Goal: Task Accomplishment & Management: Use online tool/utility

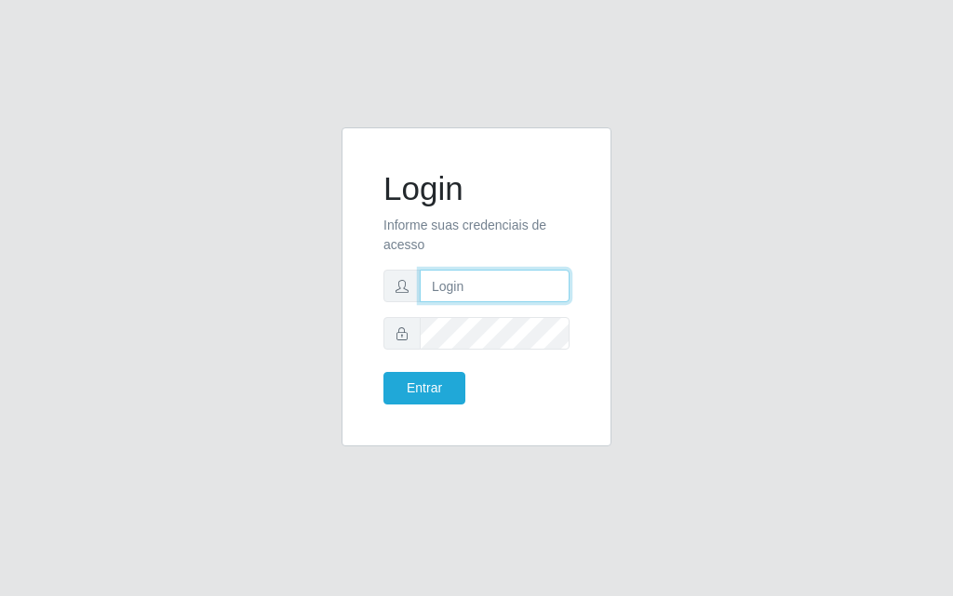
click at [454, 283] on input "text" at bounding box center [495, 286] width 150 height 33
type input "luiz@divinofogao"
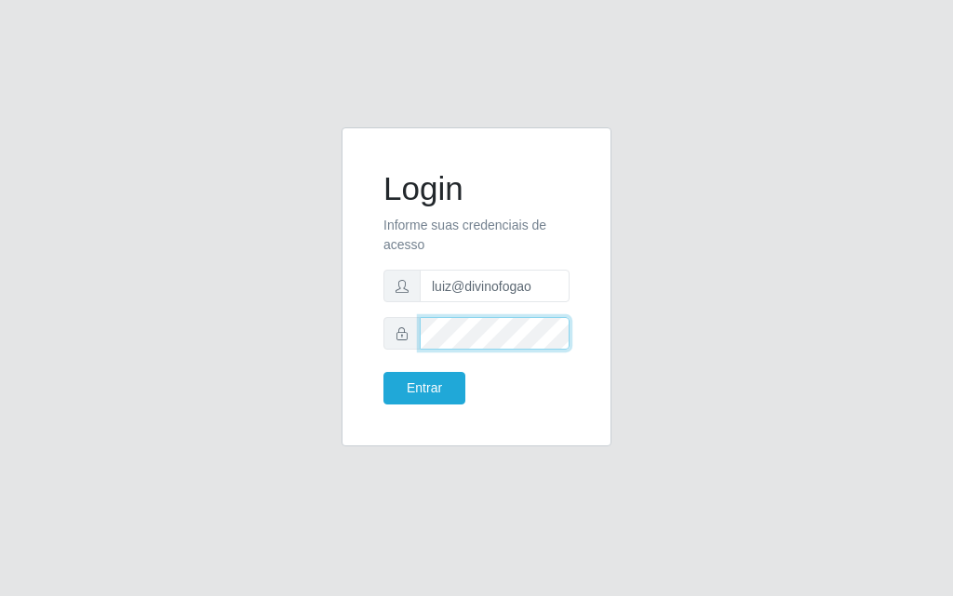
click at [383, 372] on button "Entrar" at bounding box center [424, 388] width 82 height 33
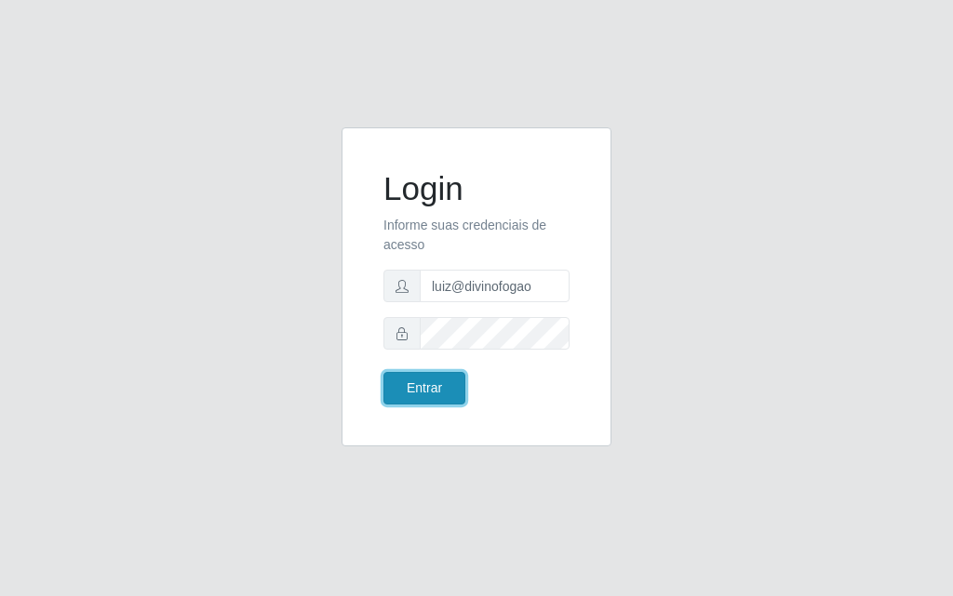
click at [425, 399] on button "Entrar" at bounding box center [424, 388] width 82 height 33
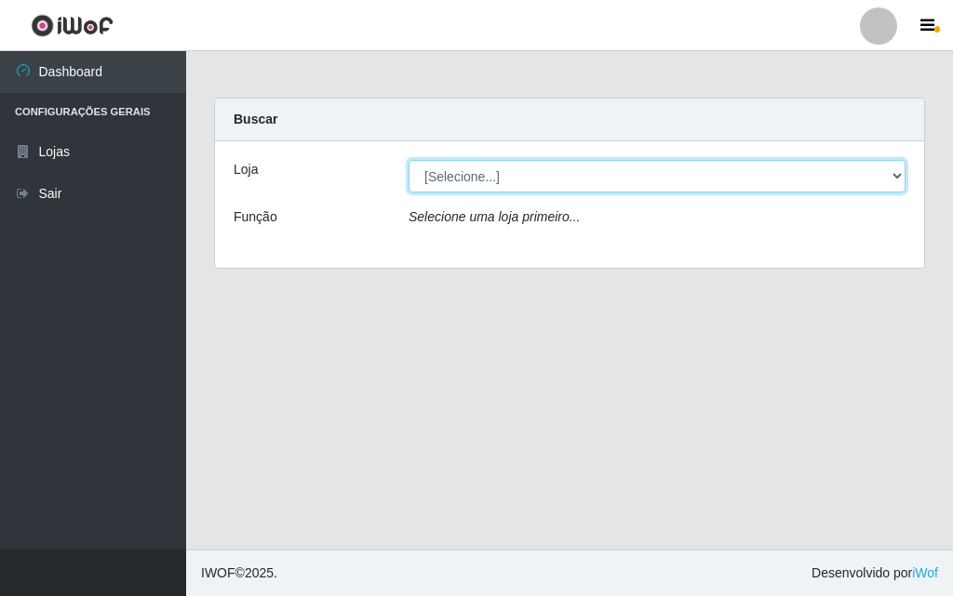
drag, startPoint x: 512, startPoint y: 173, endPoint x: 507, endPoint y: 182, distance: 10.4
click at [512, 173] on select "[Selecione...] Divino Fogão - [GEOGRAPHIC_DATA]" at bounding box center [656, 176] width 497 height 33
select select "499"
click at [408, 160] on select "[Selecione...] Divino Fogão - [GEOGRAPHIC_DATA]" at bounding box center [656, 176] width 497 height 33
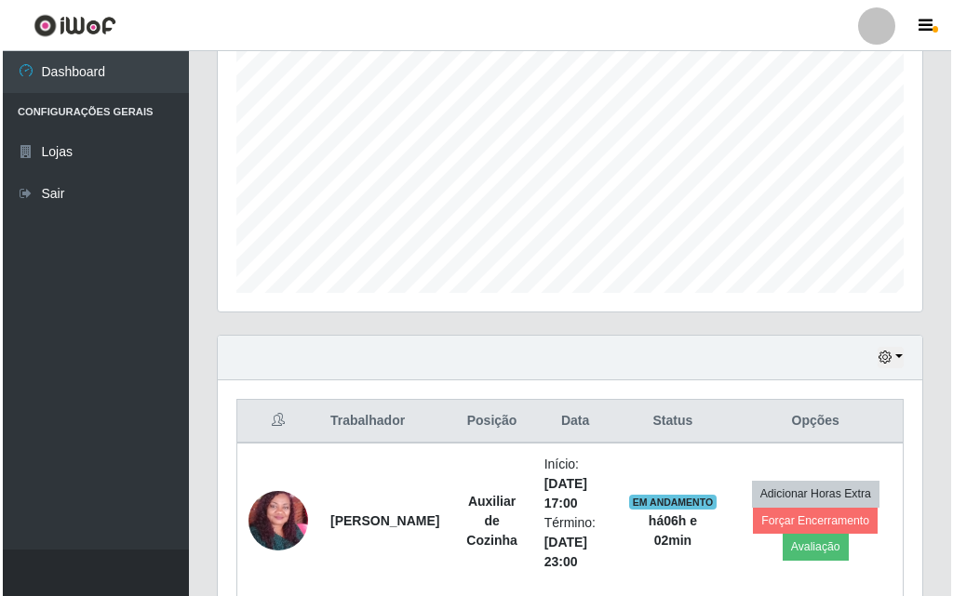
scroll to position [463, 0]
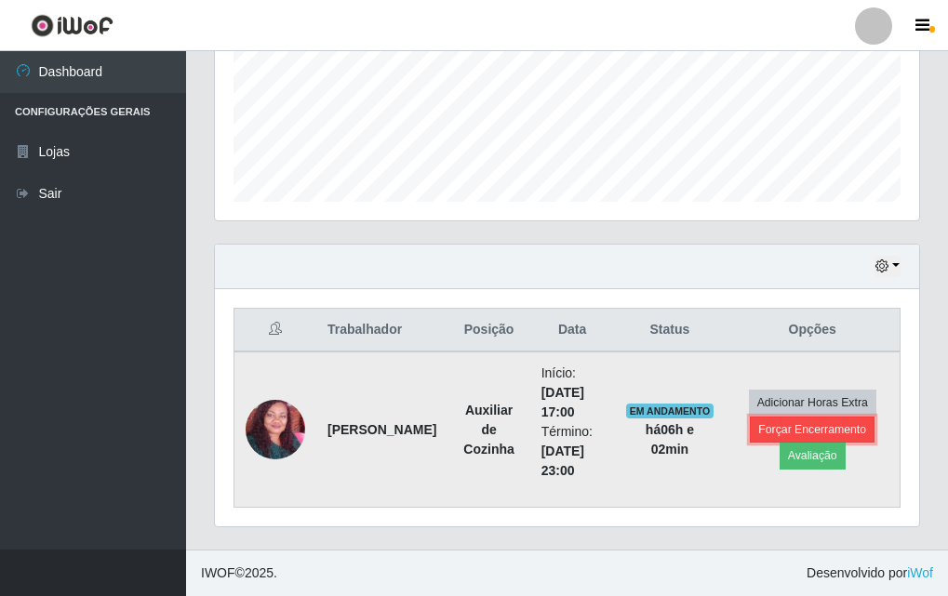
click at [761, 431] on button "Forçar Encerramento" at bounding box center [812, 430] width 125 height 26
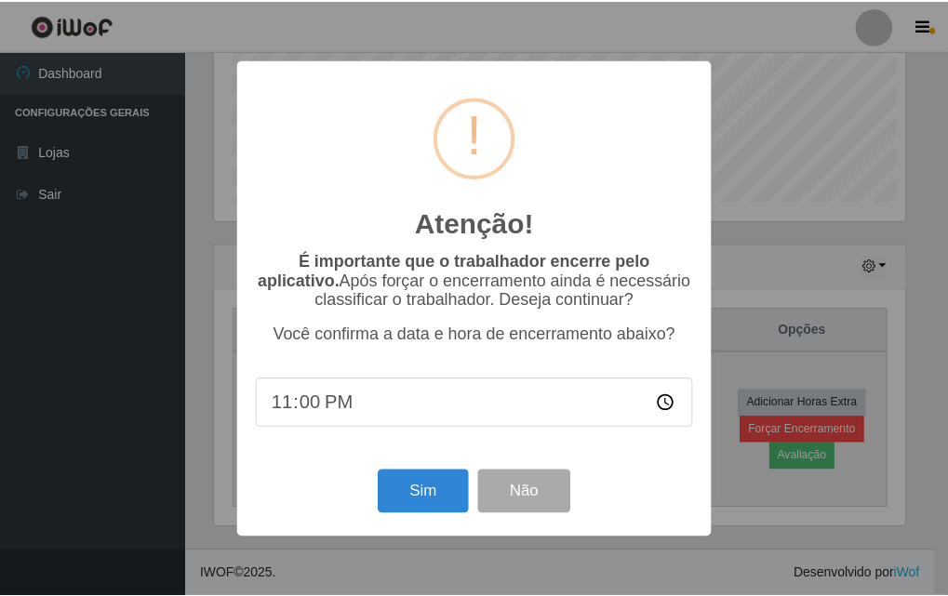
scroll to position [386, 695]
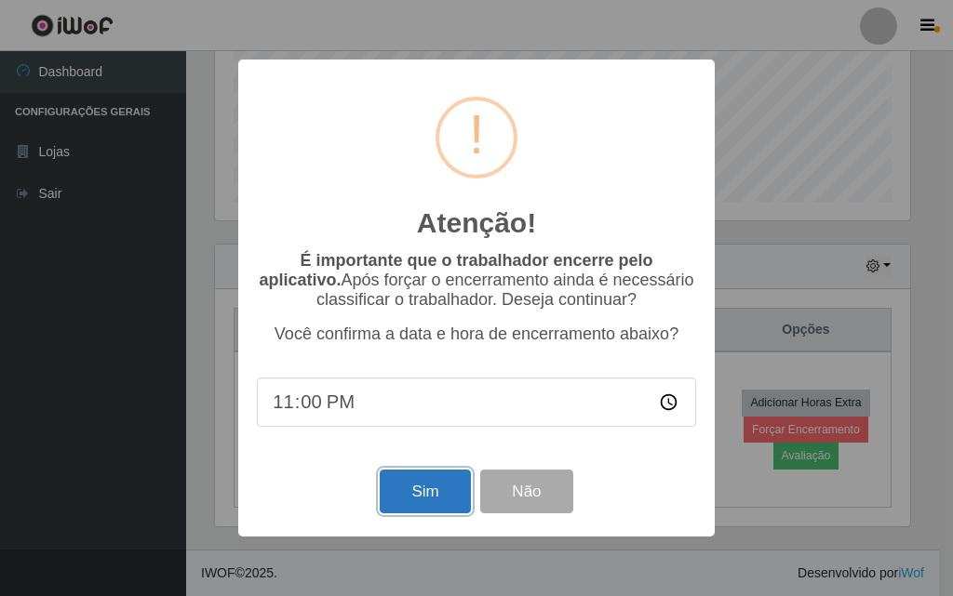
click at [436, 491] on button "Sim" at bounding box center [425, 492] width 90 height 44
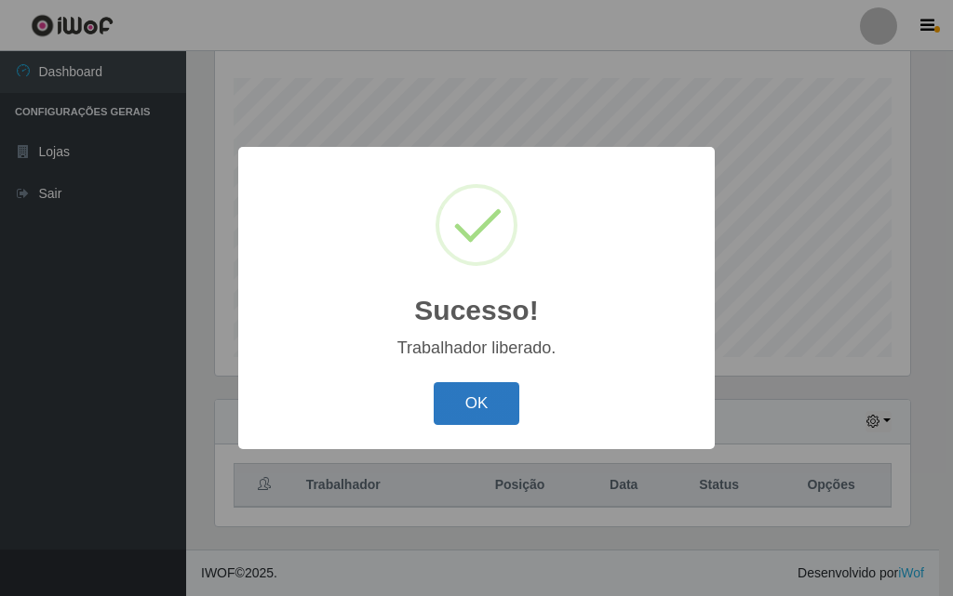
click at [516, 400] on button "OK" at bounding box center [476, 404] width 87 height 44
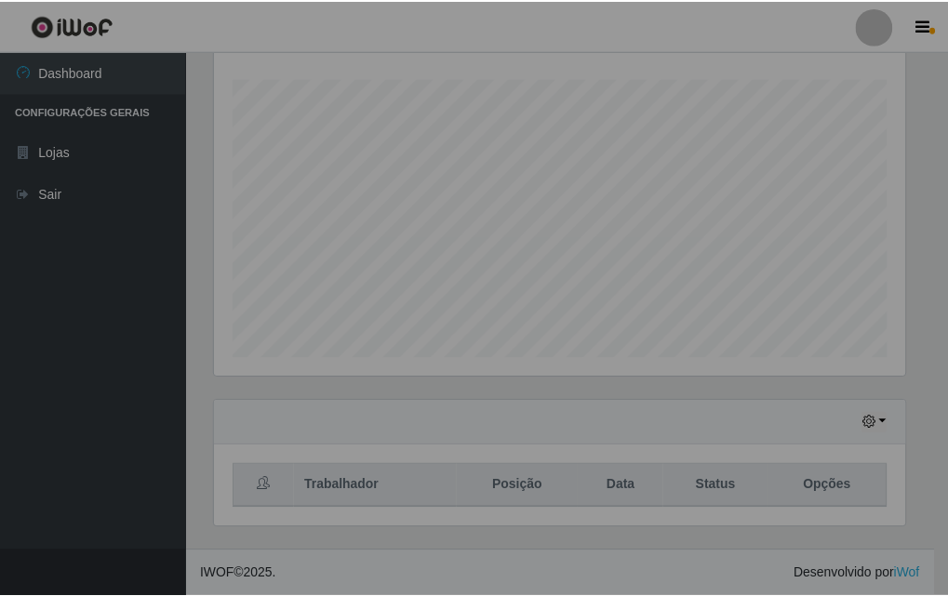
scroll to position [386, 704]
